Goal: Find contact information: Obtain details needed to contact an individual or organization

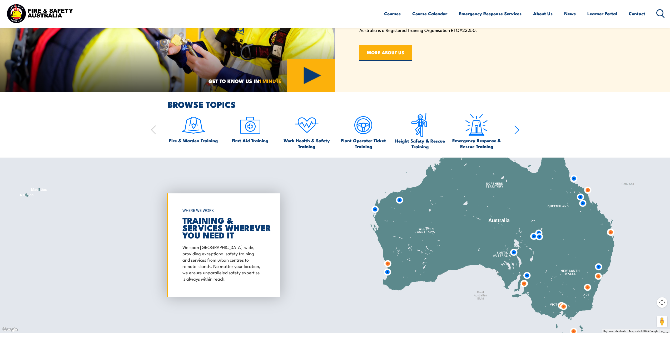
scroll to position [500, 0]
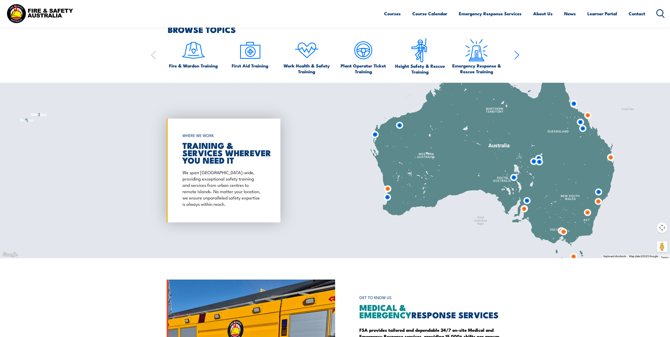
click at [387, 188] on img at bounding box center [388, 189] width 10 height 10
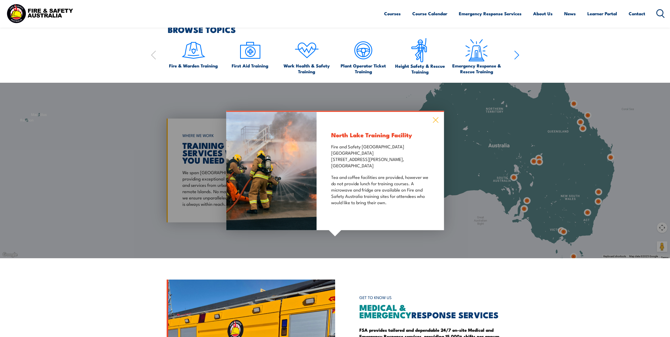
click at [436, 119] on icon at bounding box center [436, 120] width 6 height 6
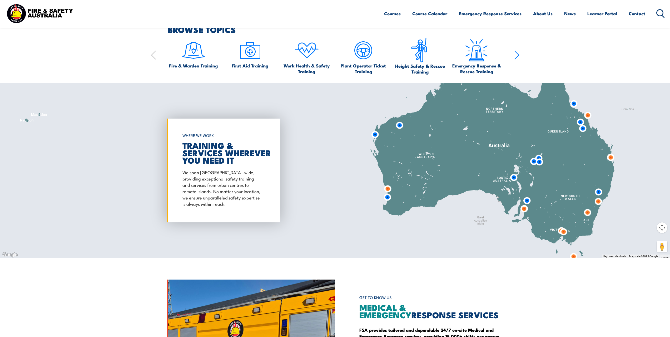
click at [376, 135] on img at bounding box center [375, 135] width 10 height 10
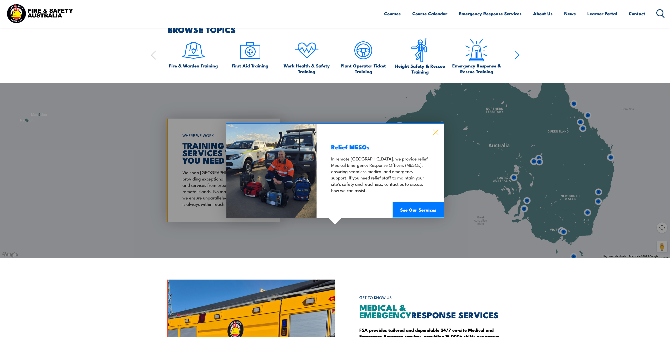
click at [439, 131] on icon at bounding box center [436, 132] width 6 height 6
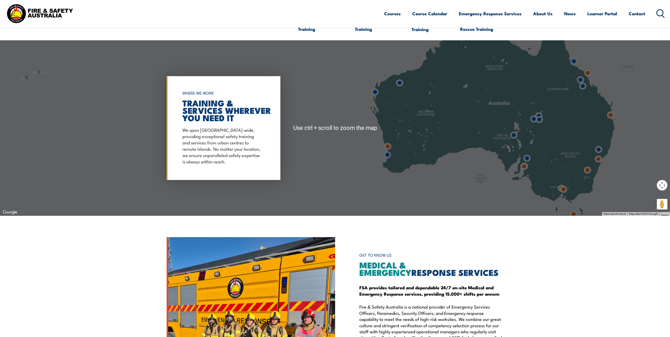
scroll to position [552, 0]
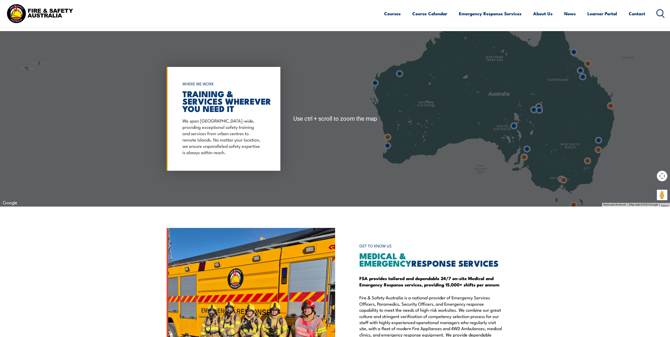
click at [498, 122] on div at bounding box center [335, 118] width 670 height 175
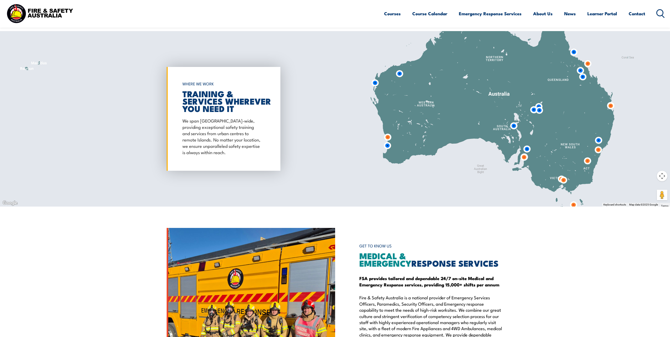
click at [386, 122] on div at bounding box center [335, 118] width 670 height 175
click at [442, 115] on div at bounding box center [335, 118] width 670 height 175
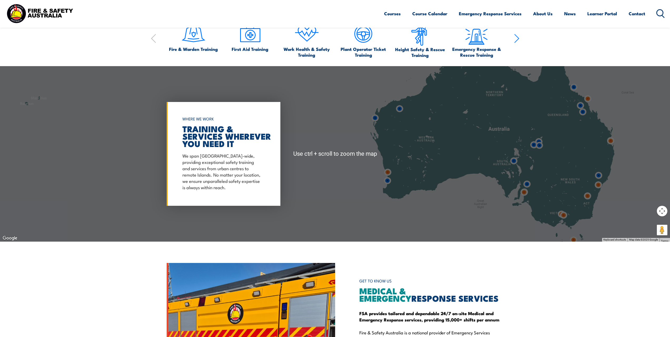
scroll to position [526, 0]
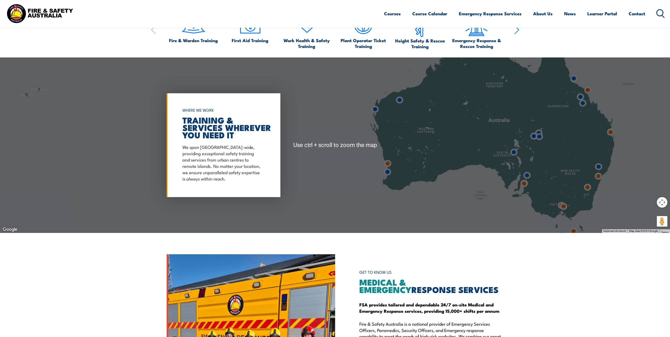
click at [543, 150] on div at bounding box center [335, 144] width 670 height 175
click at [542, 150] on div at bounding box center [335, 144] width 670 height 175
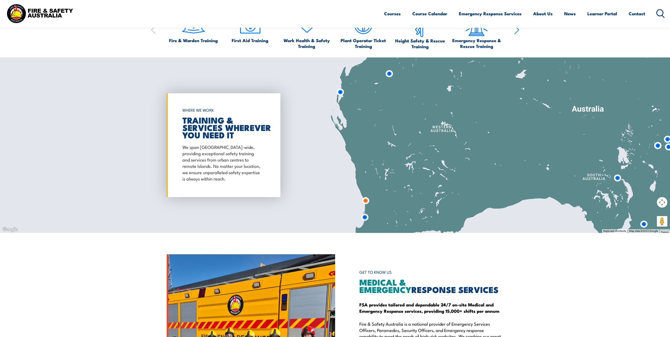
drag, startPoint x: 336, startPoint y: 144, endPoint x: 418, endPoint y: 151, distance: 82.5
click at [465, 162] on div at bounding box center [335, 144] width 670 height 175
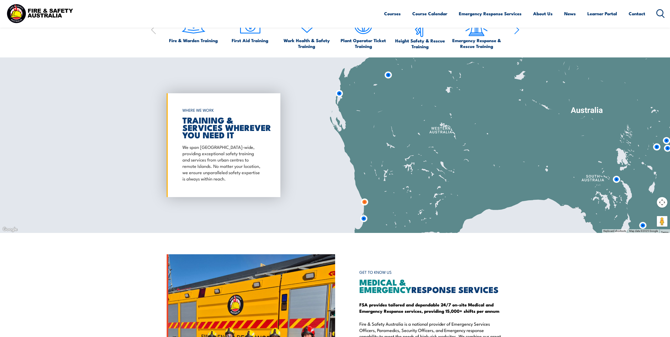
click at [404, 146] on div at bounding box center [335, 144] width 670 height 175
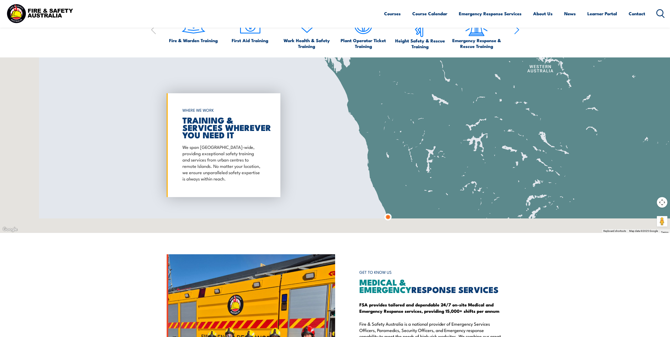
drag, startPoint x: 379, startPoint y: 169, endPoint x: 441, endPoint y: 124, distance: 77.0
click at [441, 124] on div at bounding box center [335, 144] width 670 height 175
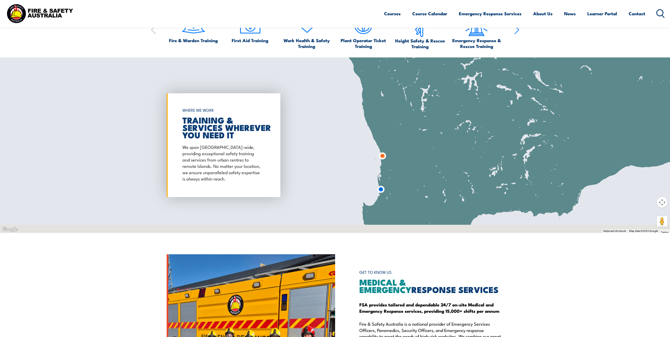
drag, startPoint x: 397, startPoint y: 141, endPoint x: 392, endPoint y: 81, distance: 60.6
click at [392, 68] on div at bounding box center [335, 144] width 670 height 175
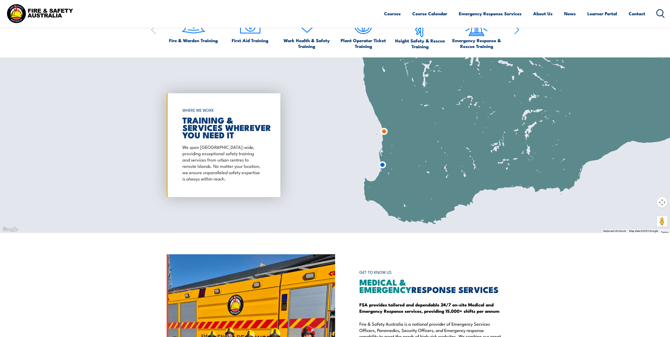
click at [385, 137] on div at bounding box center [335, 144] width 670 height 175
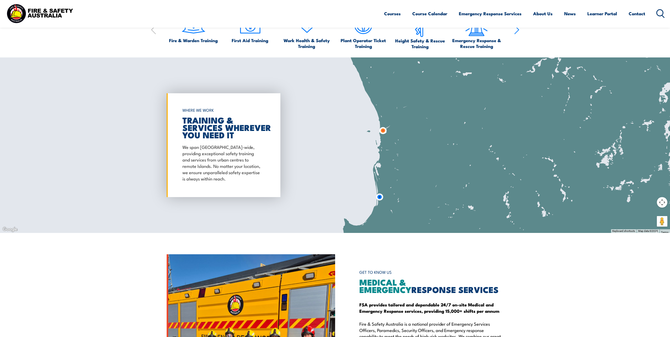
click at [385, 138] on div at bounding box center [335, 144] width 670 height 175
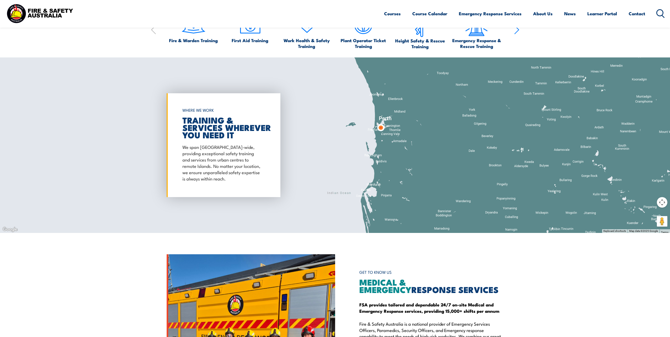
click at [385, 139] on div at bounding box center [335, 144] width 670 height 175
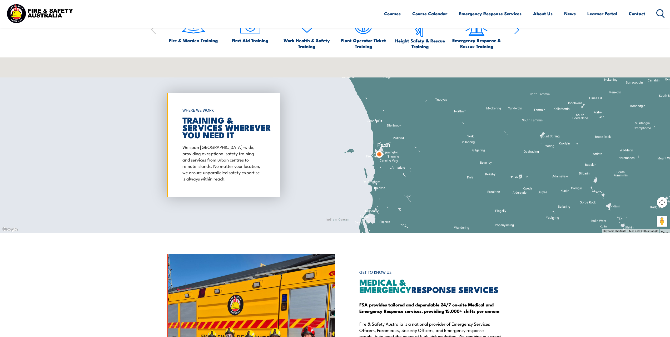
drag, startPoint x: 418, startPoint y: 173, endPoint x: 418, endPoint y: 212, distance: 39.0
click at [418, 212] on div at bounding box center [335, 144] width 670 height 175
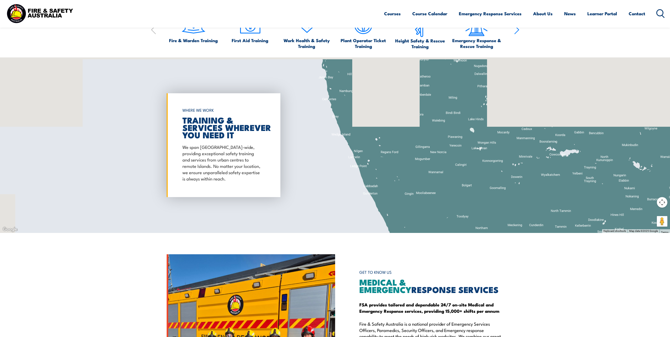
drag, startPoint x: 406, startPoint y: 123, endPoint x: 424, endPoint y: 220, distance: 98.5
click at [424, 220] on div at bounding box center [335, 144] width 670 height 175
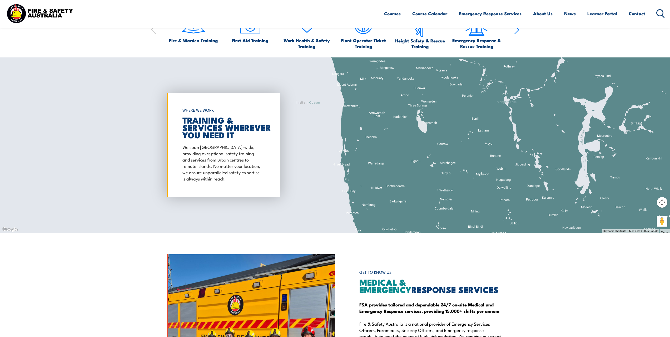
drag, startPoint x: 377, startPoint y: 115, endPoint x: 400, endPoint y: 228, distance: 115.0
click at [400, 228] on div at bounding box center [335, 144] width 670 height 175
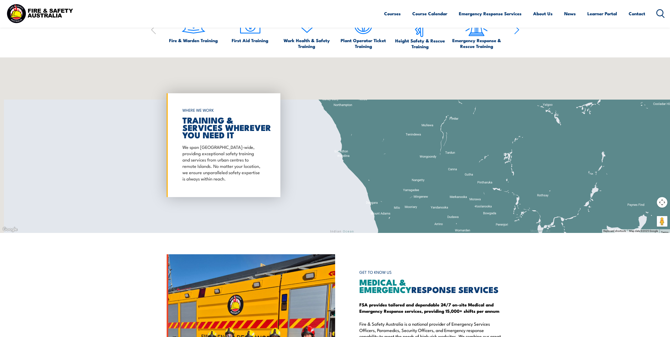
drag, startPoint x: 376, startPoint y: 110, endPoint x: 410, endPoint y: 239, distance: 133.5
click at [410, 239] on div "WORKPLACE SAFETY TRAINING EMERGENCY RESPONSE [GEOGRAPHIC_DATA]-WIDE SEARCH OVER…" at bounding box center [335, 62] width 670 height 1176
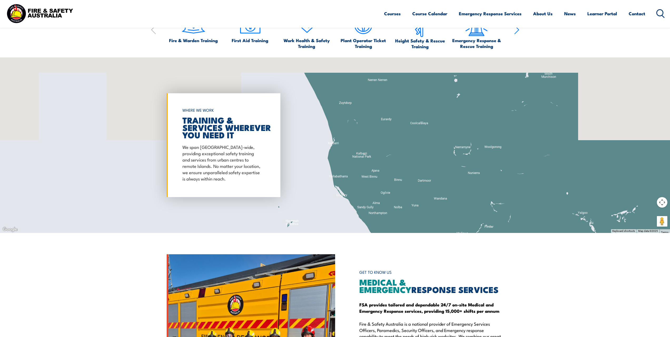
drag, startPoint x: 360, startPoint y: 132, endPoint x: 396, endPoint y: 242, distance: 115.3
click at [396, 242] on div "WORKPLACE SAFETY TRAINING EMERGENCY RESPONSE [GEOGRAPHIC_DATA]-WIDE SEARCH OVER…" at bounding box center [335, 62] width 670 height 1176
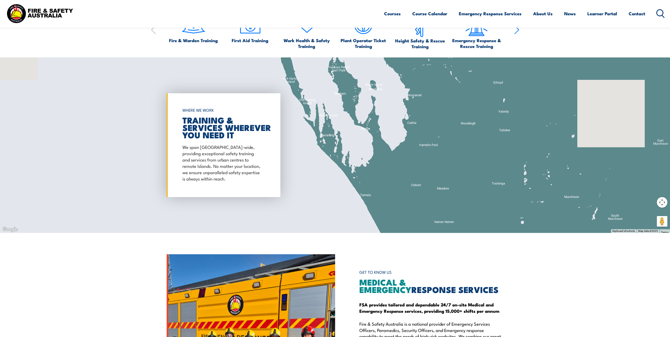
drag, startPoint x: 360, startPoint y: 112, endPoint x: 425, endPoint y: 243, distance: 146.5
click at [428, 255] on div "WORKPLACE SAFETY TRAINING EMERGENCY RESPONSE [GEOGRAPHIC_DATA]-WIDE SEARCH OVER…" at bounding box center [335, 62] width 670 height 1176
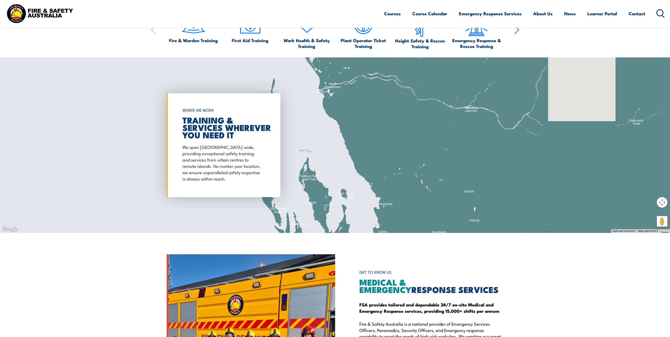
drag, startPoint x: 357, startPoint y: 108, endPoint x: 325, endPoint y: 230, distance: 126.0
click at [324, 230] on div at bounding box center [335, 144] width 670 height 175
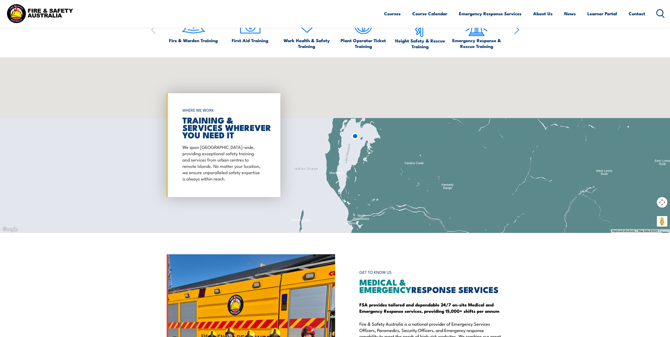
drag, startPoint x: 339, startPoint y: 106, endPoint x: 372, endPoint y: 222, distance: 120.6
click at [372, 224] on div at bounding box center [335, 144] width 670 height 175
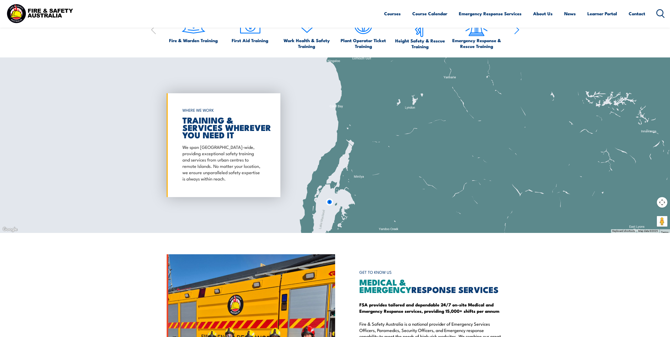
drag, startPoint x: 399, startPoint y: 154, endPoint x: 371, endPoint y: 234, distance: 85.8
click at [370, 236] on div "WORKPLACE SAFETY TRAINING EMERGENCY RESPONSE [GEOGRAPHIC_DATA]-WIDE SEARCH OVER…" at bounding box center [335, 62] width 670 height 1176
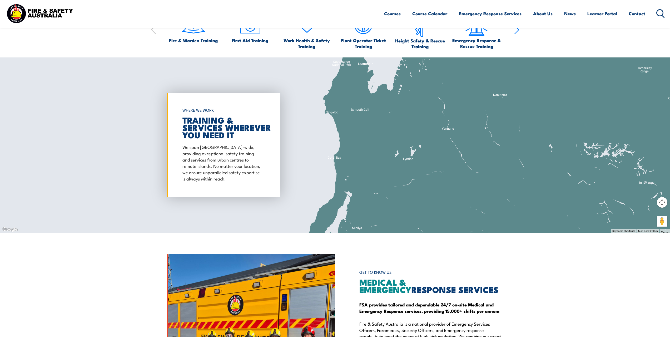
drag, startPoint x: 395, startPoint y: 134, endPoint x: 408, endPoint y: 227, distance: 93.8
click at [408, 227] on div at bounding box center [335, 144] width 670 height 175
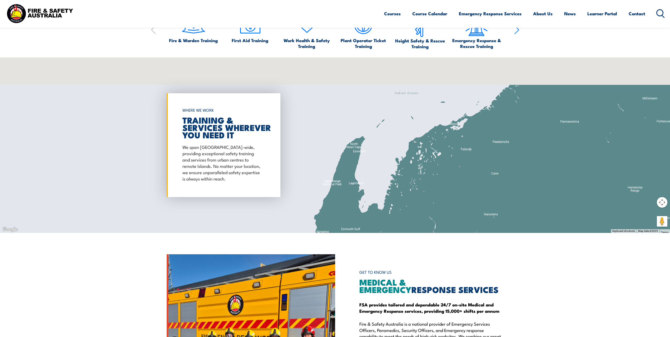
drag, startPoint x: 429, startPoint y: 167, endPoint x: 362, endPoint y: 223, distance: 88.1
click at [363, 225] on div at bounding box center [335, 144] width 670 height 175
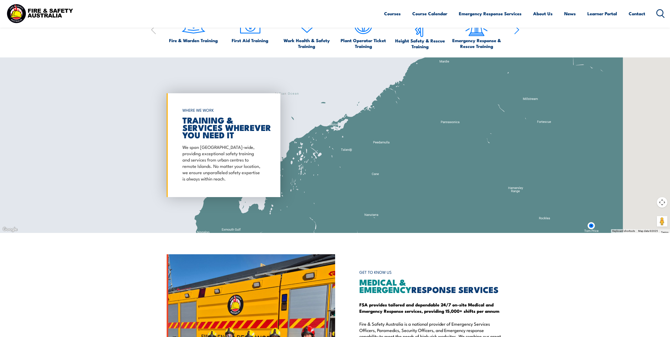
drag, startPoint x: 484, startPoint y: 185, endPoint x: 409, endPoint y: 158, distance: 79.5
click at [411, 164] on div at bounding box center [335, 144] width 670 height 175
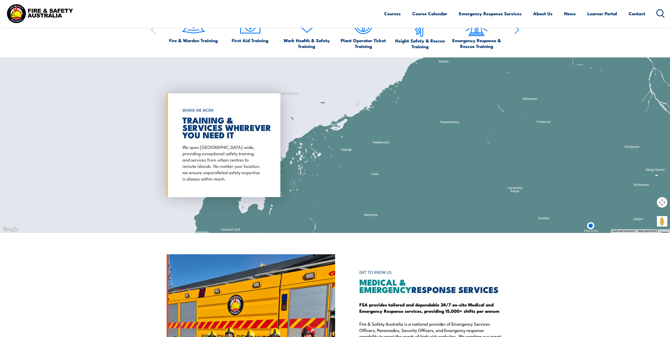
click at [411, 154] on div at bounding box center [335, 144] width 670 height 175
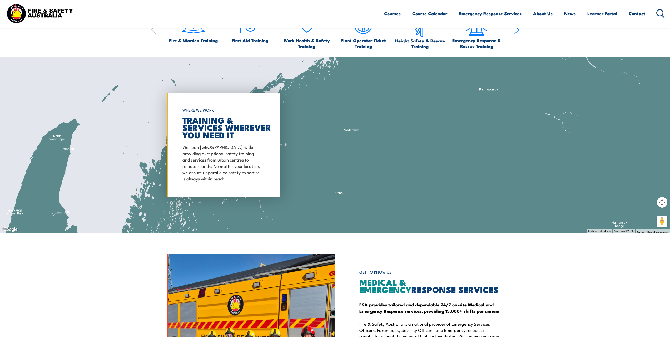
click at [410, 154] on div at bounding box center [335, 144] width 670 height 175
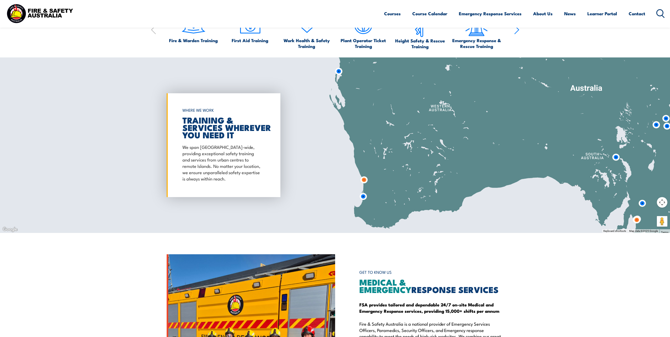
drag, startPoint x: 485, startPoint y: 186, endPoint x: 440, endPoint y: 80, distance: 115.0
click at [440, 80] on div at bounding box center [335, 144] width 670 height 175
click at [372, 201] on div at bounding box center [335, 144] width 670 height 175
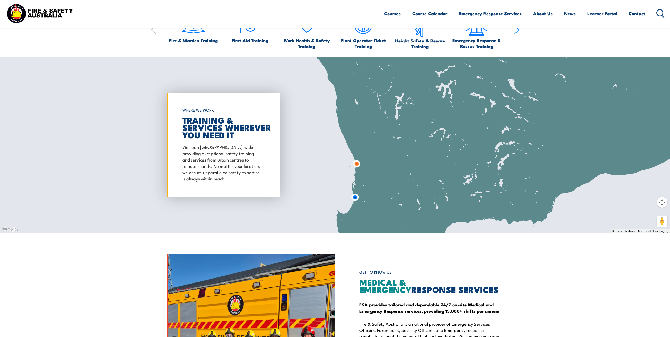
click at [372, 201] on div at bounding box center [335, 144] width 670 height 175
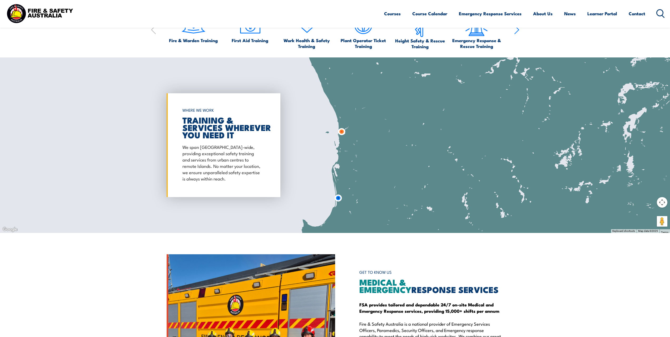
click at [372, 201] on div at bounding box center [335, 144] width 670 height 175
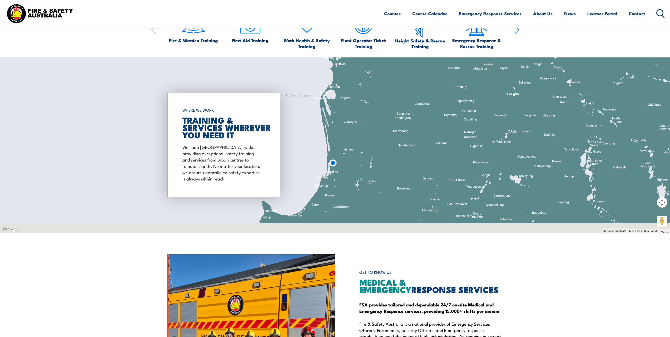
drag, startPoint x: 379, startPoint y: 198, endPoint x: 361, endPoint y: 182, distance: 24.2
click at [393, 171] on div at bounding box center [335, 144] width 670 height 175
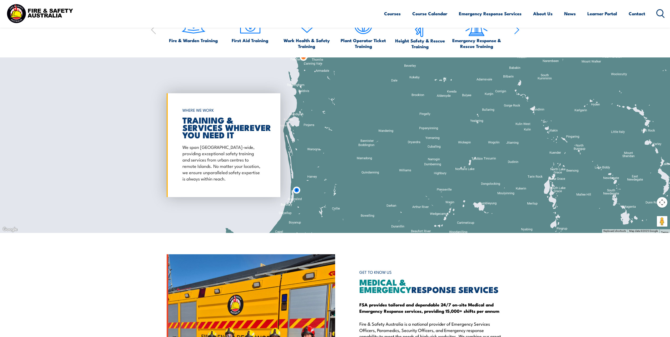
drag, startPoint x: 411, startPoint y: 184, endPoint x: 320, endPoint y: 227, distance: 100.6
click at [320, 227] on div at bounding box center [335, 144] width 670 height 175
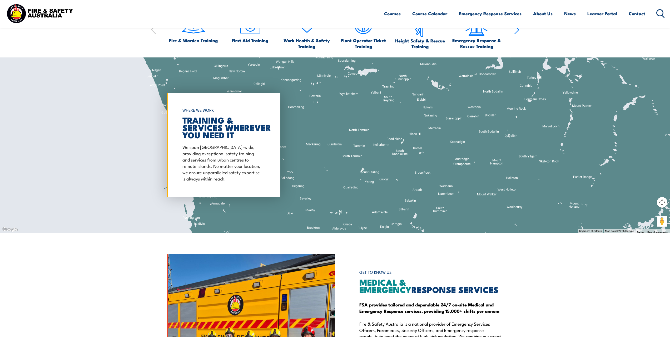
drag, startPoint x: 489, startPoint y: 139, endPoint x: 467, endPoint y: 229, distance: 93.2
click at [470, 238] on div "WORKPLACE SAFETY TRAINING EMERGENCY RESPONSE [GEOGRAPHIC_DATA]-WIDE SEARCH OVER…" at bounding box center [335, 62] width 670 height 1176
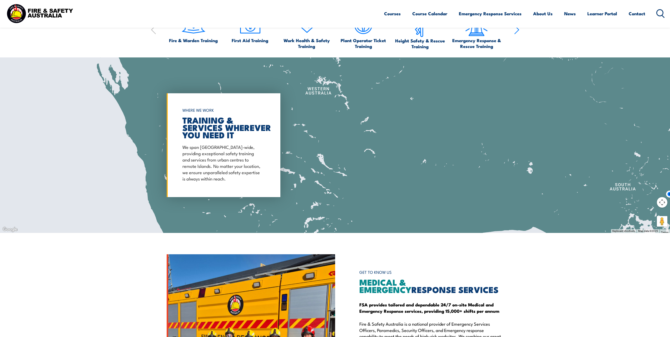
drag, startPoint x: 553, startPoint y: 145, endPoint x: 350, endPoint y: 226, distance: 218.9
click at [349, 226] on div at bounding box center [335, 144] width 670 height 175
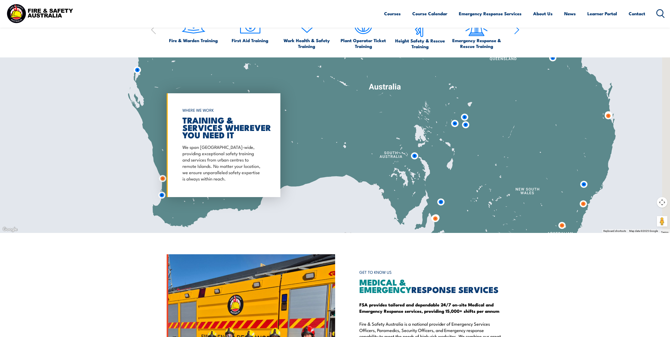
drag, startPoint x: 490, startPoint y: 142, endPoint x: 339, endPoint y: 89, distance: 160.8
click at [339, 89] on div at bounding box center [335, 144] width 670 height 175
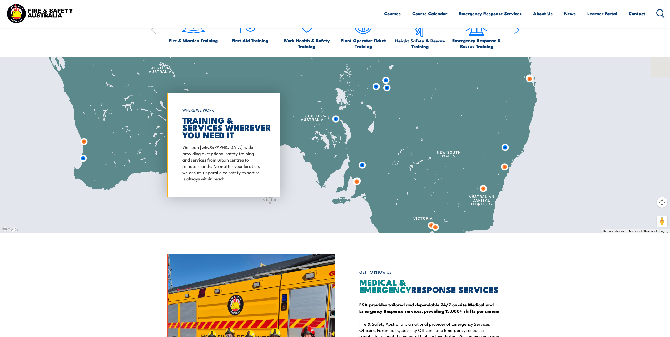
drag, startPoint x: 523, startPoint y: 184, endPoint x: 542, endPoint y: 198, distance: 23.1
click at [489, 180] on div at bounding box center [335, 144] width 670 height 175
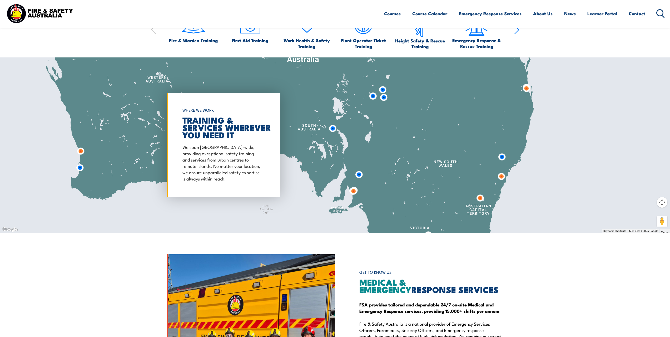
click at [512, 163] on div at bounding box center [335, 144] width 670 height 175
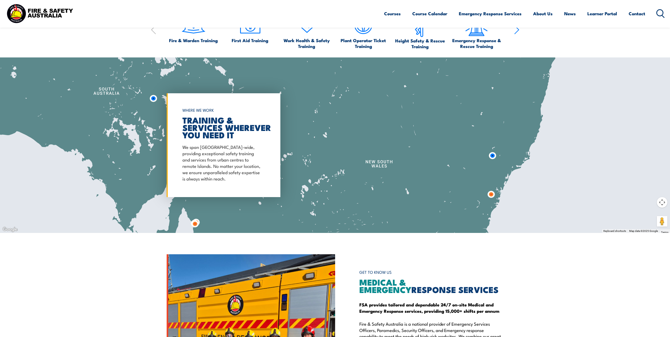
click at [512, 163] on div at bounding box center [335, 144] width 670 height 175
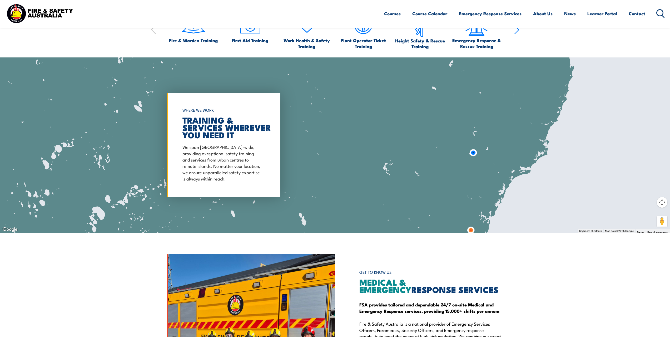
click at [512, 163] on div at bounding box center [335, 144] width 670 height 175
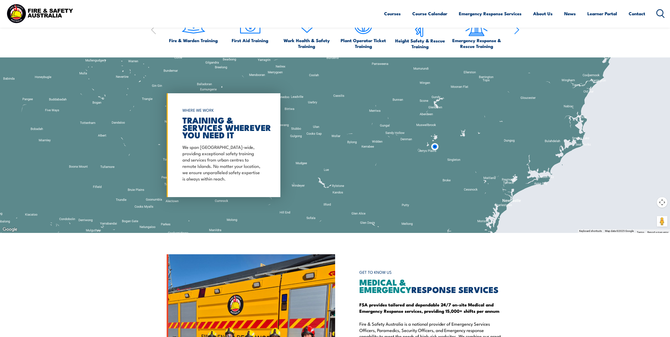
click at [512, 163] on div at bounding box center [335, 144] width 670 height 175
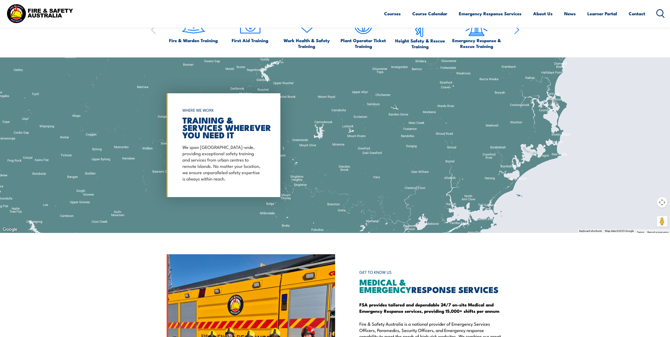
drag, startPoint x: 500, startPoint y: 210, endPoint x: 404, endPoint y: 238, distance: 99.3
click at [404, 238] on div "WORKPLACE SAFETY TRAINING EMERGENCY RESPONSE [GEOGRAPHIC_DATA]-WIDE SEARCH OVER…" at bounding box center [335, 62] width 670 height 1176
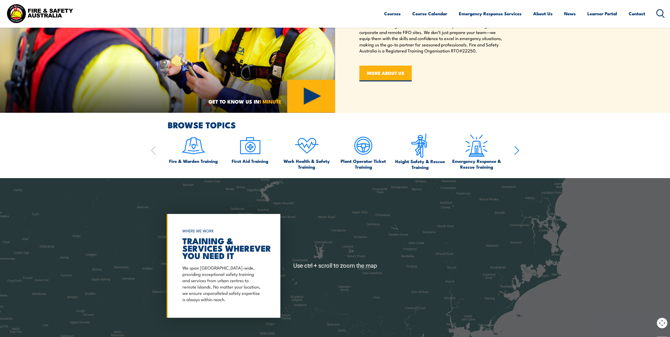
scroll to position [394, 0]
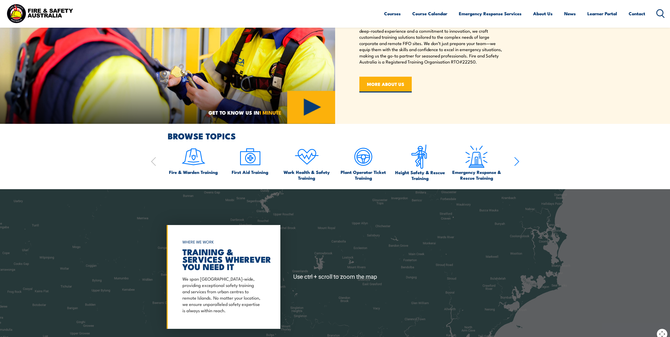
click at [547, 154] on section "BROWSE TOPICS Fire & Warden Training First Aid Training Work Health & Safety Tr…" at bounding box center [335, 156] width 670 height 49
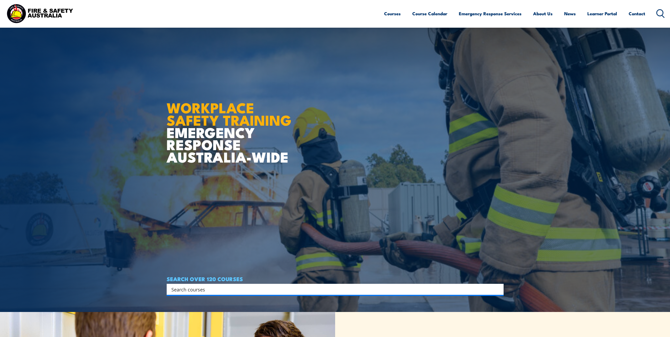
scroll to position [0, 0]
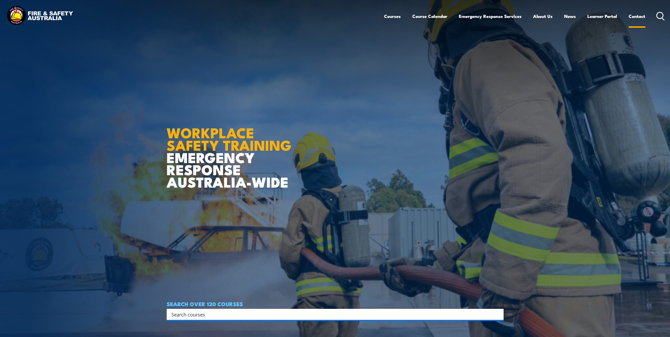
click at [639, 16] on link "Contact" at bounding box center [637, 16] width 17 height 14
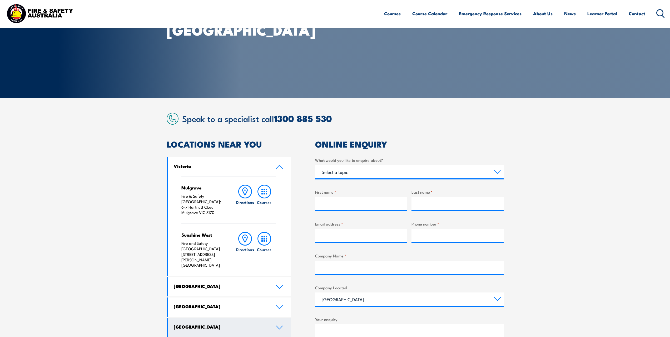
scroll to position [184, 0]
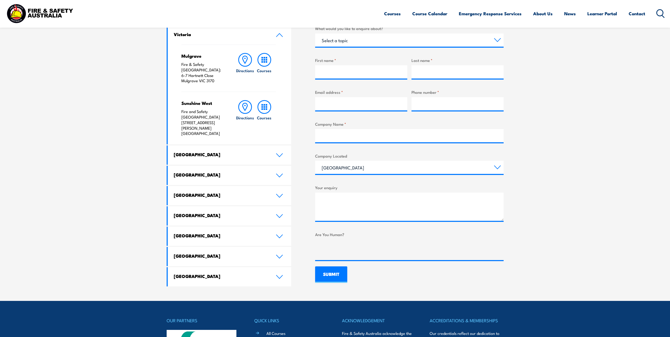
click at [279, 35] on icon at bounding box center [280, 34] width 6 height 3
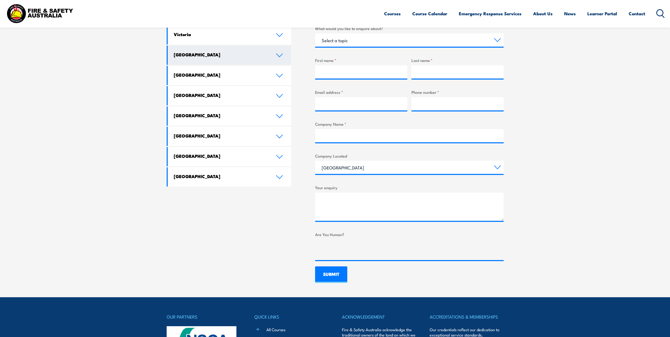
click at [279, 55] on icon at bounding box center [279, 55] width 7 height 4
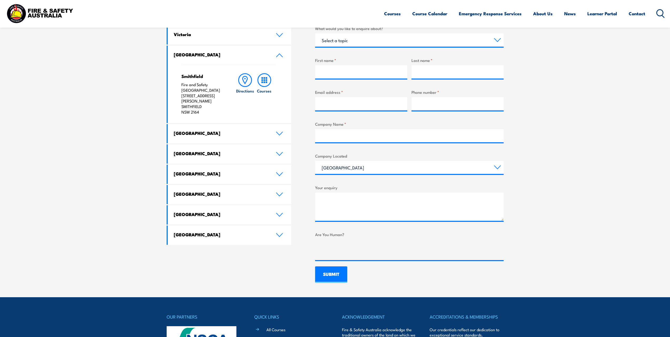
click at [281, 55] on icon at bounding box center [279, 55] width 7 height 4
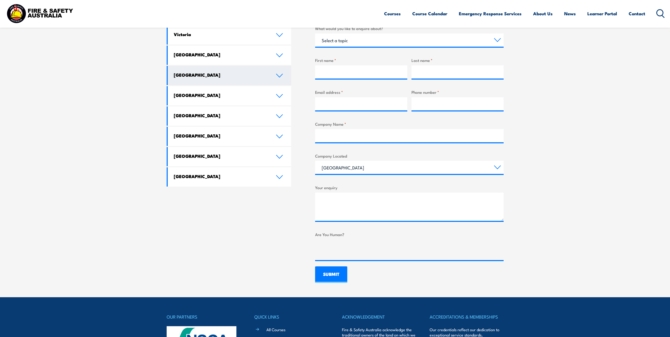
click at [273, 76] on link "[GEOGRAPHIC_DATA]" at bounding box center [230, 75] width 124 height 19
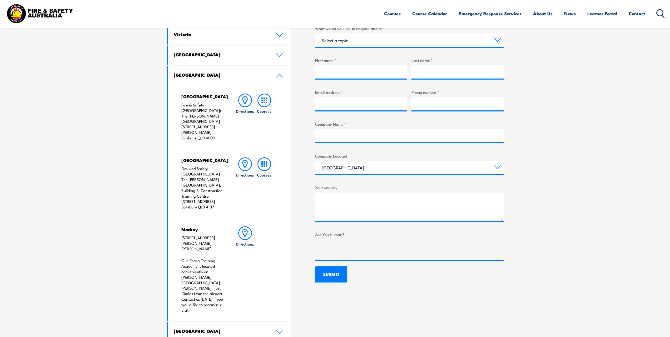
click at [278, 75] on icon at bounding box center [279, 75] width 7 height 4
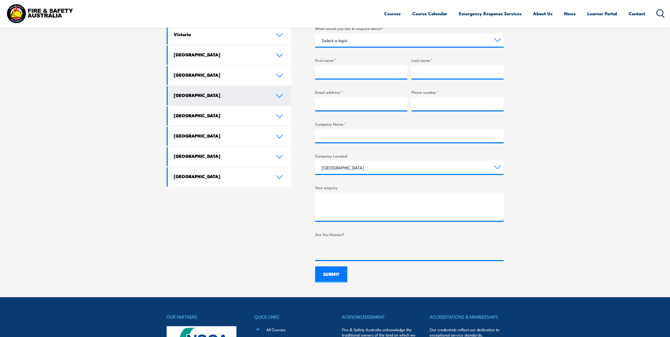
click at [279, 98] on icon at bounding box center [279, 96] width 7 height 4
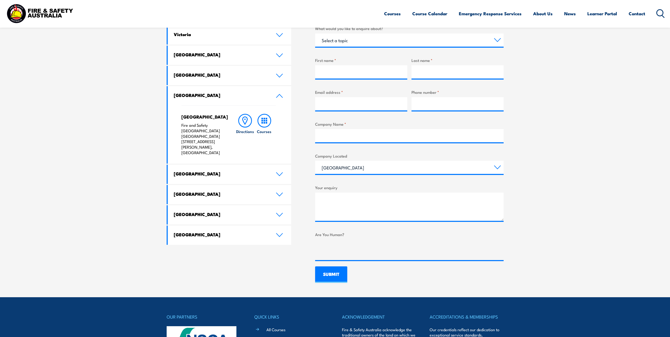
click at [282, 96] on icon at bounding box center [279, 96] width 7 height 4
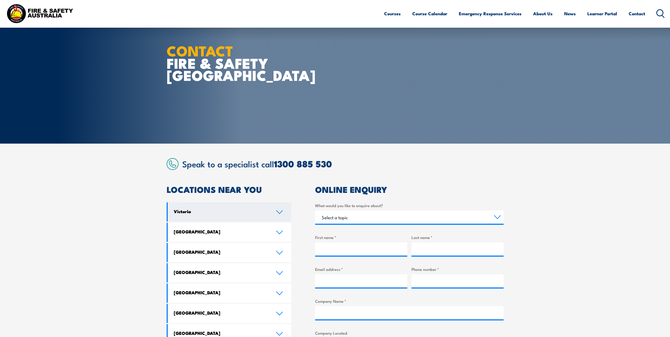
scroll to position [0, 0]
